Goal: Task Accomplishment & Management: Manage account settings

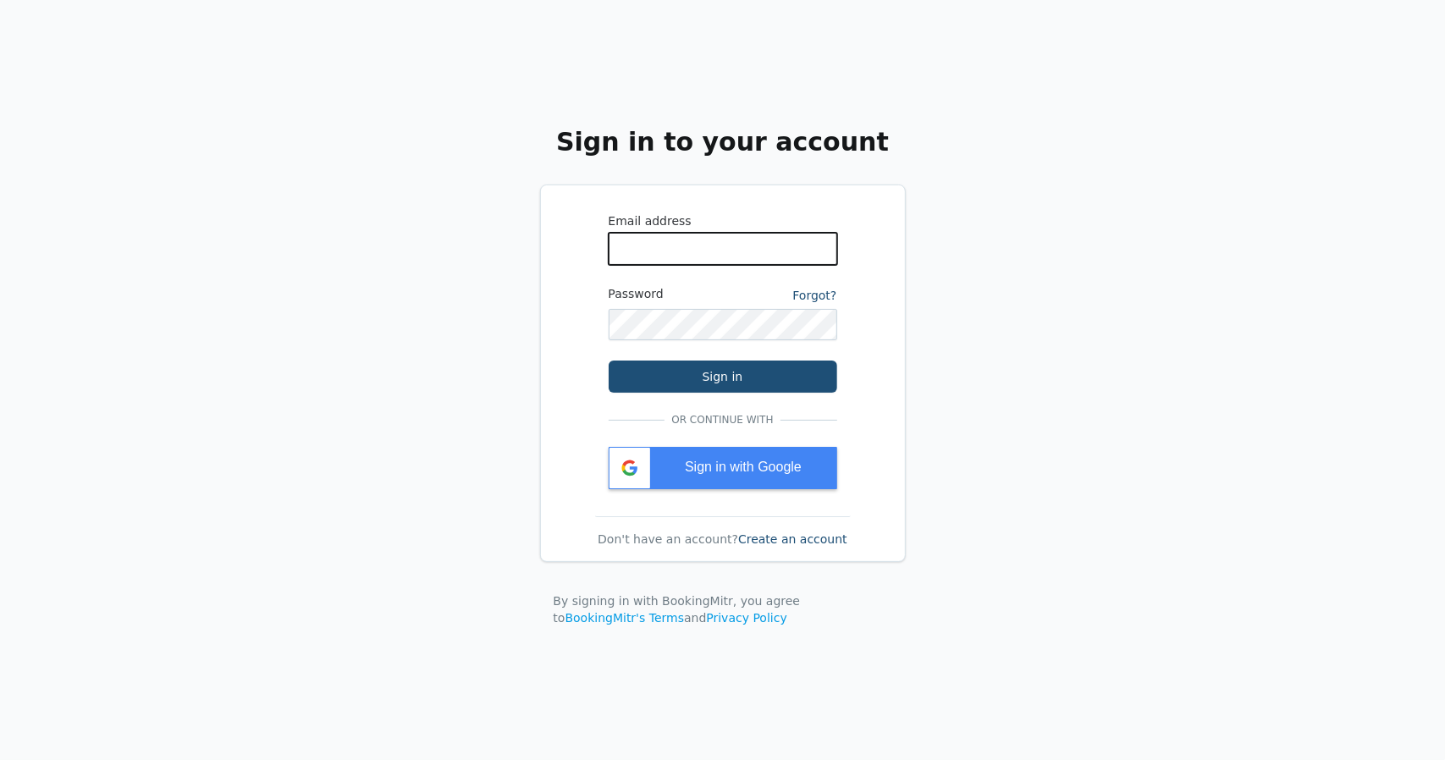
click at [697, 246] on input "WhatsApp Phone Number" at bounding box center [723, 249] width 229 height 32
type input "[EMAIL_ADDRESS][PERSON_NAME][DOMAIN_NAME]"
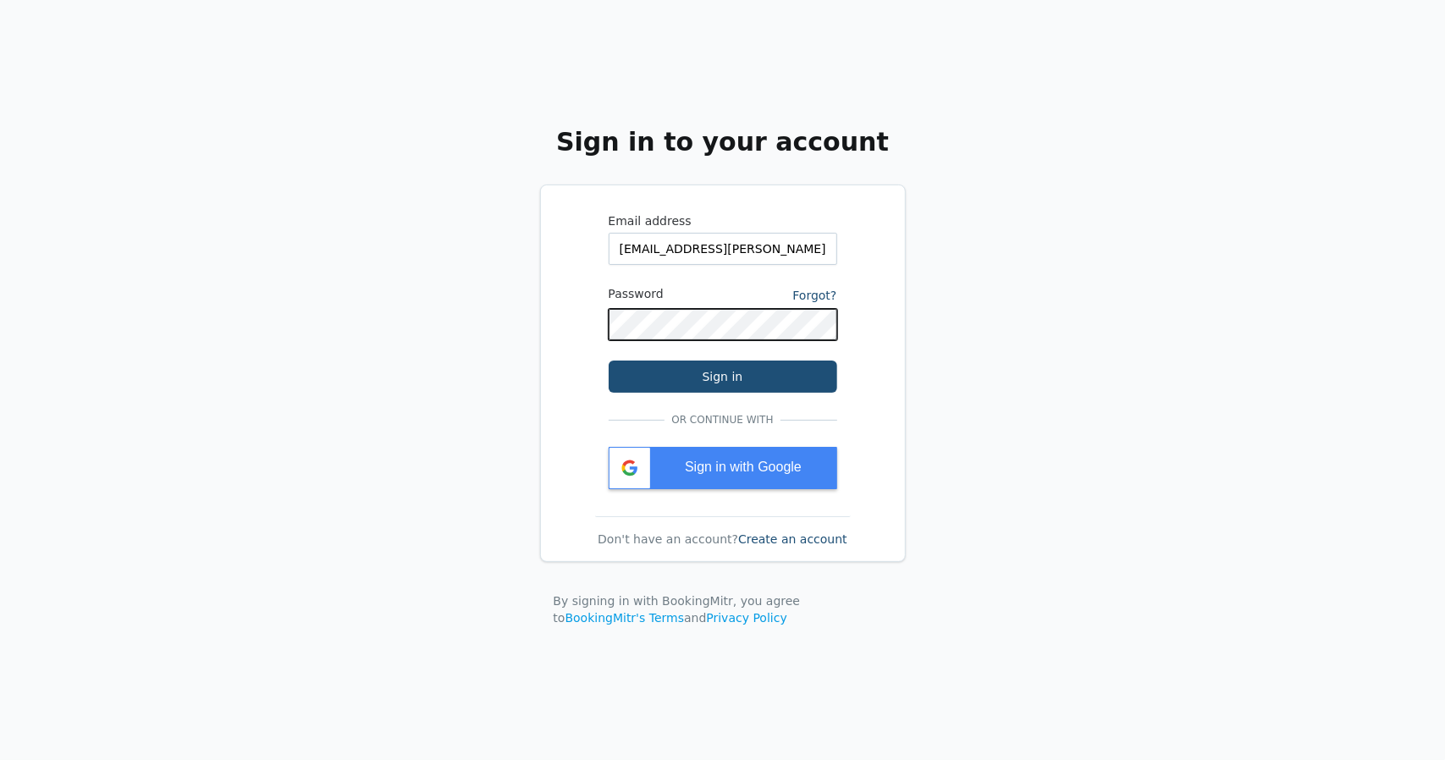
click at [609, 361] on button "Sign in" at bounding box center [723, 377] width 229 height 32
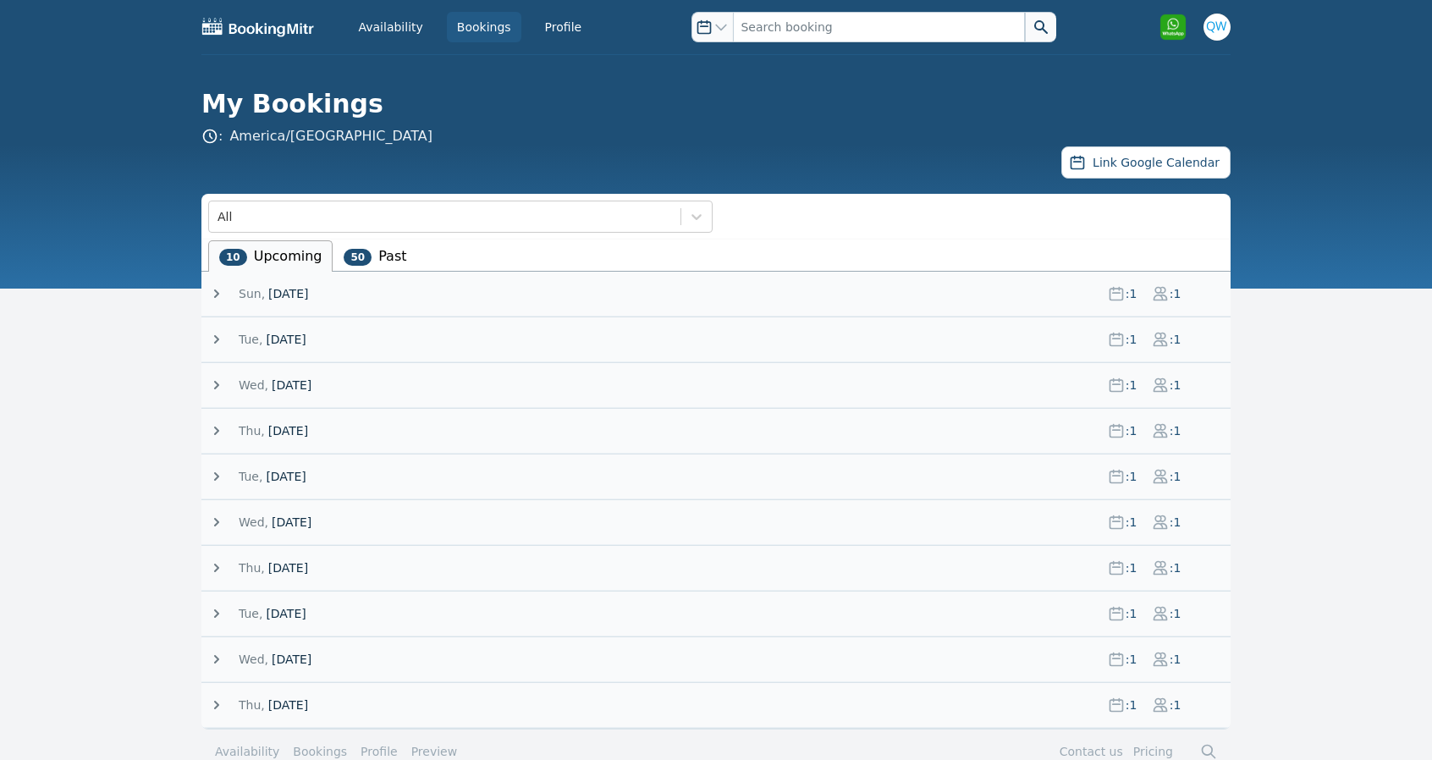
click at [461, 285] on span "Sun, 7 September 25" at bounding box center [667, 293] width 856 height 17
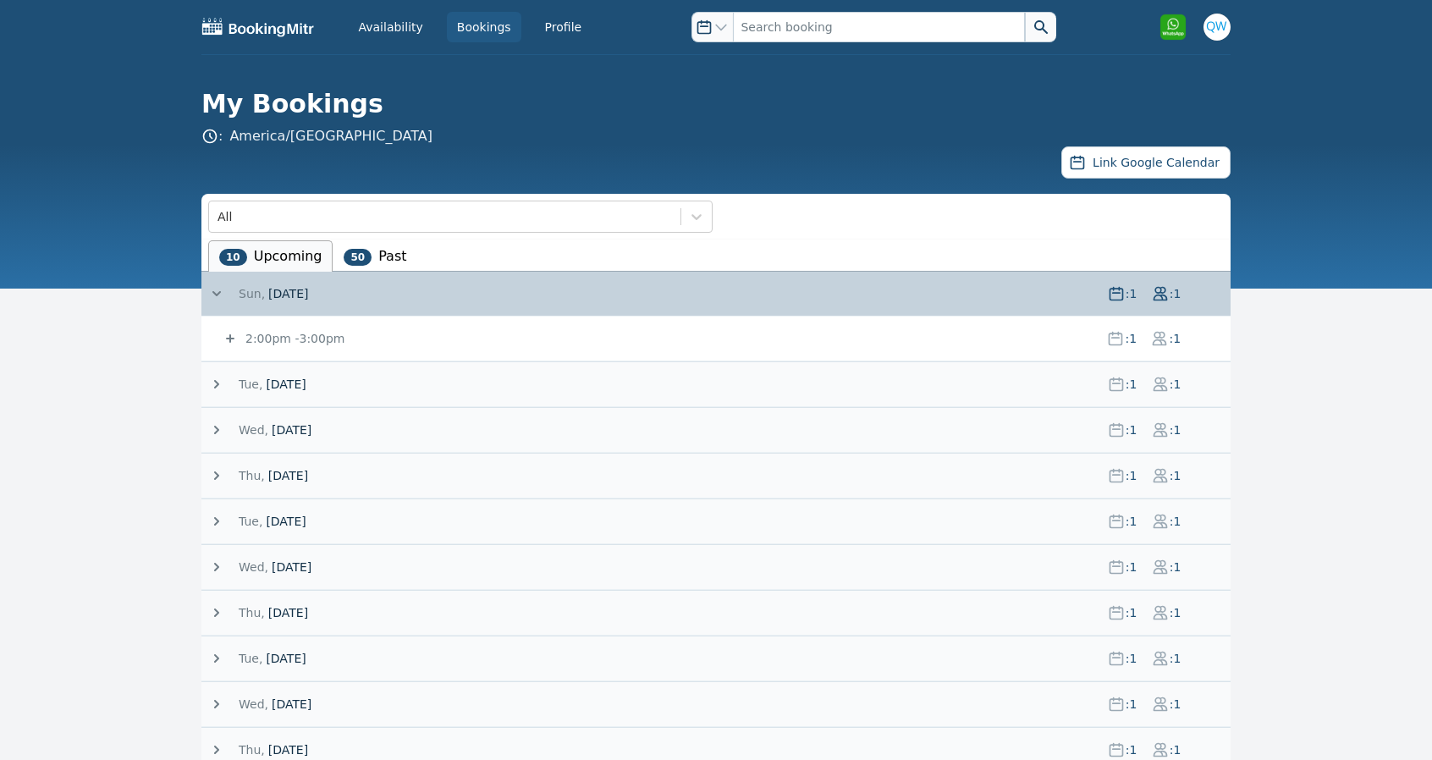
click at [234, 339] on icon at bounding box center [230, 338] width 17 height 17
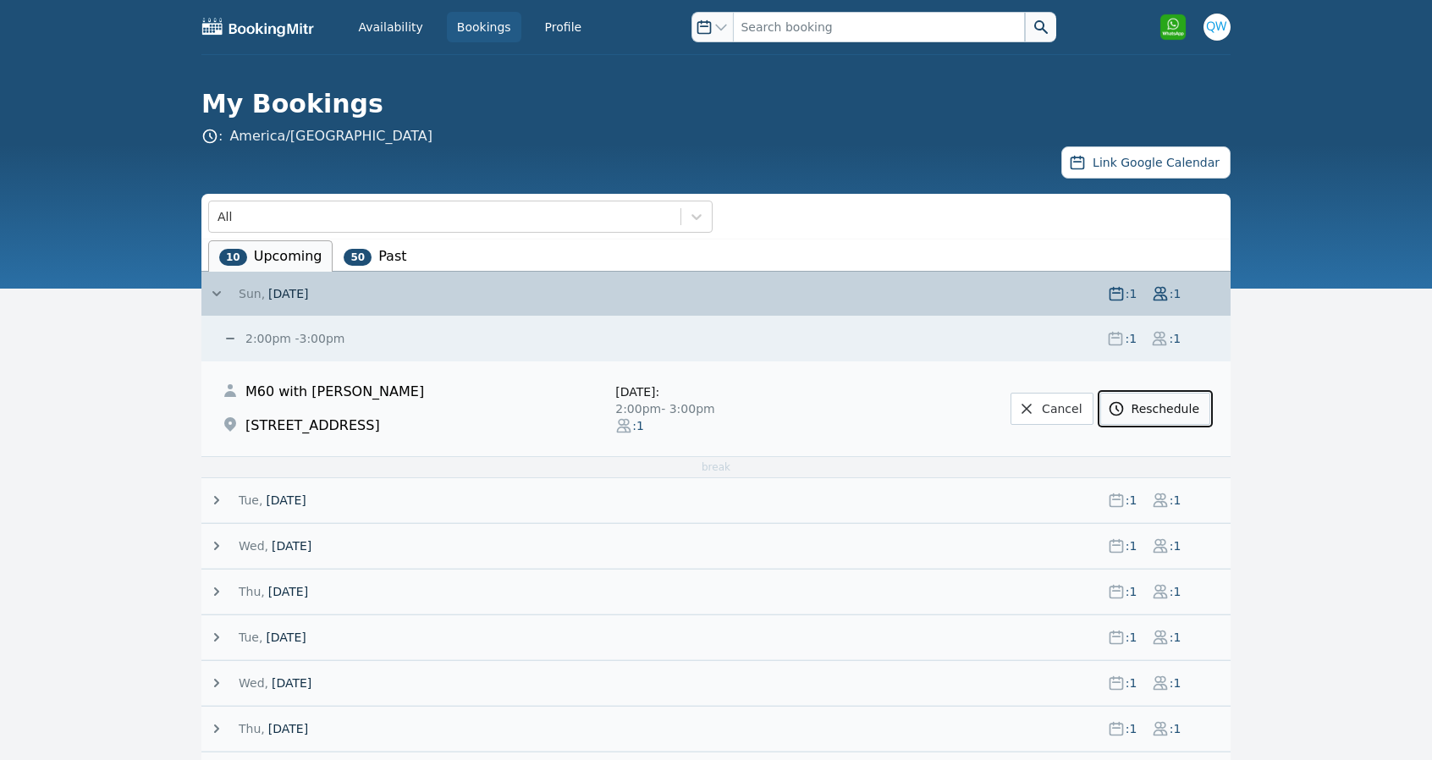
click at [1160, 408] on link "Reschedule" at bounding box center [1155, 409] width 110 height 32
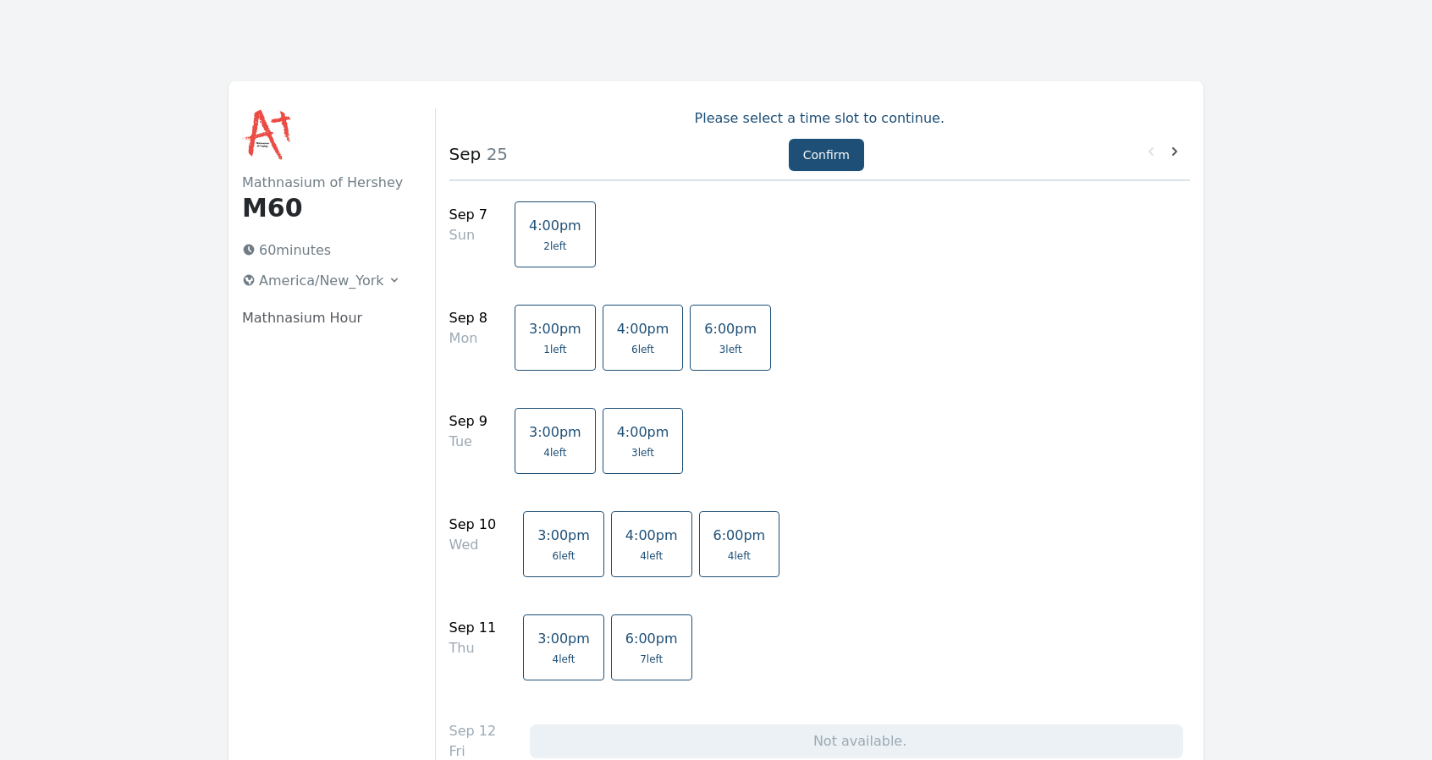
click at [629, 316] on link "4:00pm 6 left" at bounding box center [643, 338] width 81 height 66
click at [828, 156] on button "Confirm" at bounding box center [826, 155] width 75 height 32
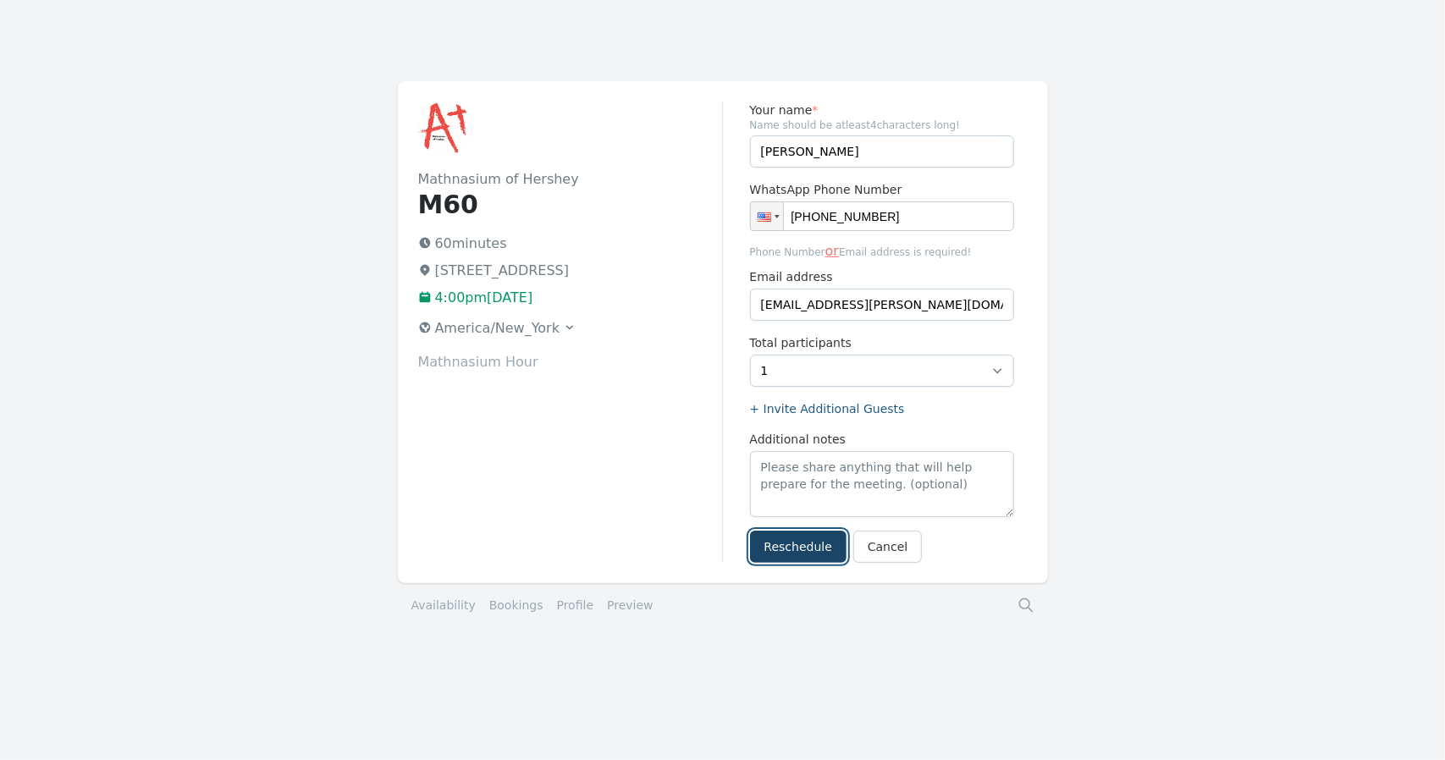
click at [790, 537] on button "Reschedule" at bounding box center [798, 547] width 96 height 32
